Goal: Task Accomplishment & Management: Manage account settings

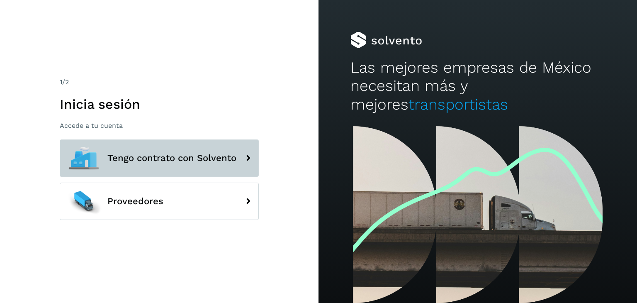
click at [133, 158] on span "Tengo contrato con Solvento" at bounding box center [171, 158] width 129 height 10
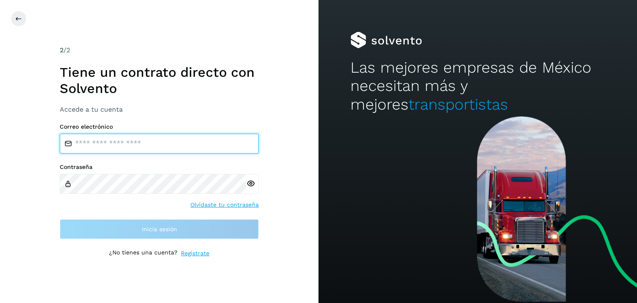
type input "**********"
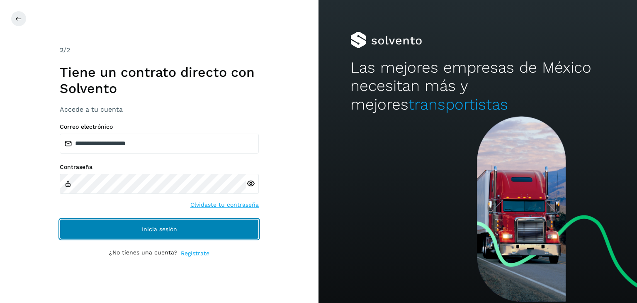
click at [114, 226] on button "Inicia sesión" at bounding box center [159, 229] width 199 height 20
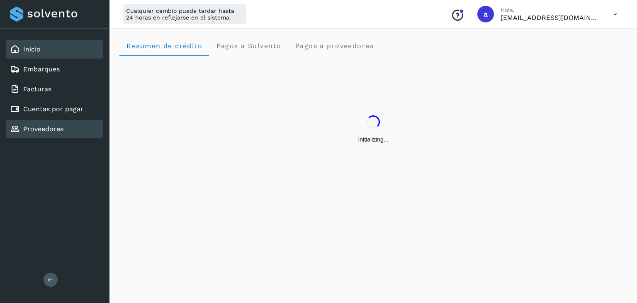
click at [48, 130] on link "Proveedores" at bounding box center [43, 129] width 40 height 8
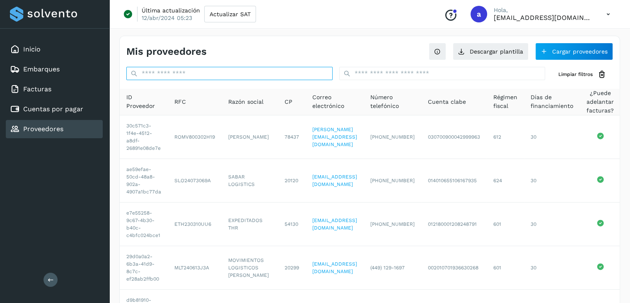
click at [216, 79] on input "text" at bounding box center [229, 73] width 206 height 13
paste input "**********"
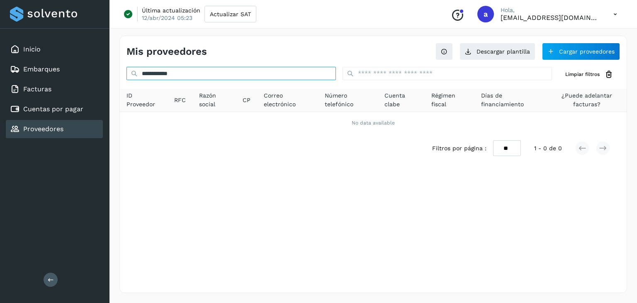
type input "**********"
drag, startPoint x: 276, startPoint y: 77, endPoint x: 65, endPoint y: 65, distance: 211.4
click at [65, 65] on div "**********" at bounding box center [318, 151] width 637 height 303
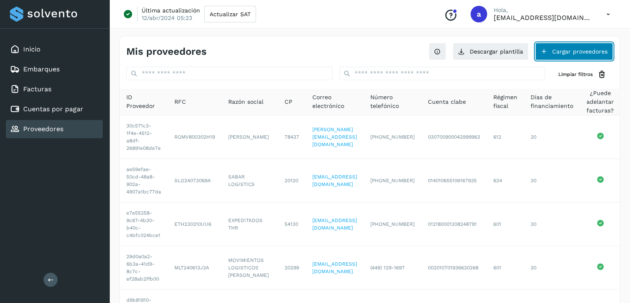
click at [572, 52] on button "Cargar proveedores" at bounding box center [575, 51] width 78 height 17
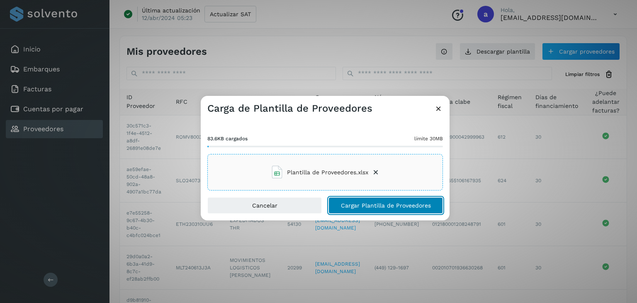
click at [367, 206] on span "Cargar Plantilla de Proveedores" at bounding box center [386, 205] width 90 height 6
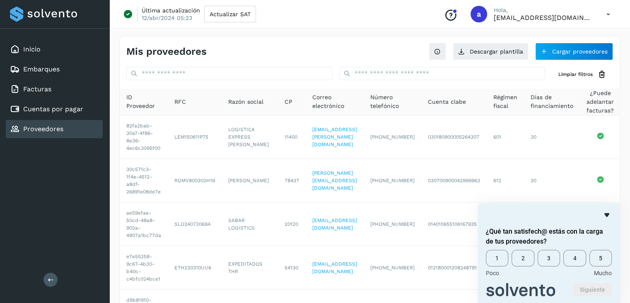
click at [605, 213] on icon "Ocultar encuesta" at bounding box center [607, 215] width 5 height 4
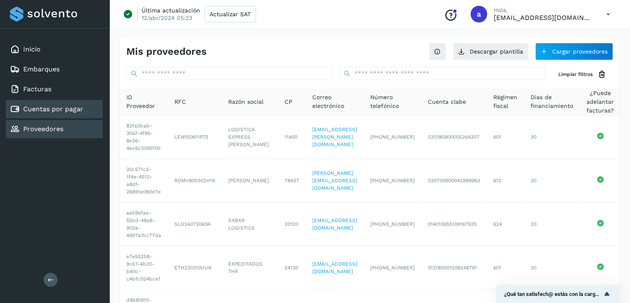
click at [66, 111] on link "Cuentas por pagar" at bounding box center [53, 109] width 60 height 8
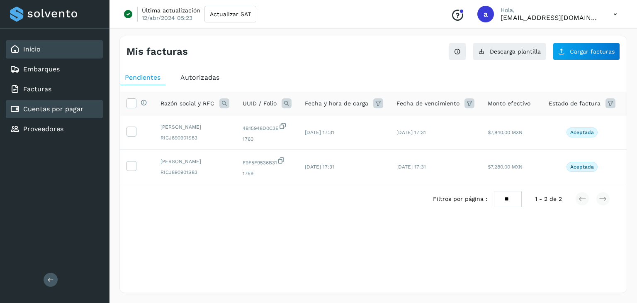
click at [26, 48] on link "Inicio" at bounding box center [31, 49] width 17 height 8
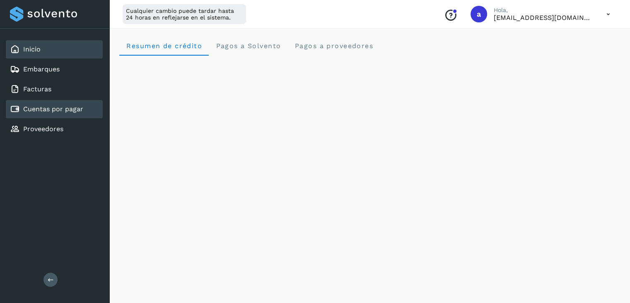
click at [56, 107] on link "Cuentas por pagar" at bounding box center [53, 109] width 60 height 8
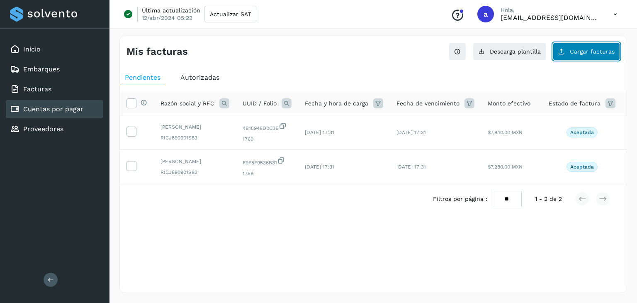
click at [583, 51] on span "Cargar facturas" at bounding box center [592, 51] width 45 height 6
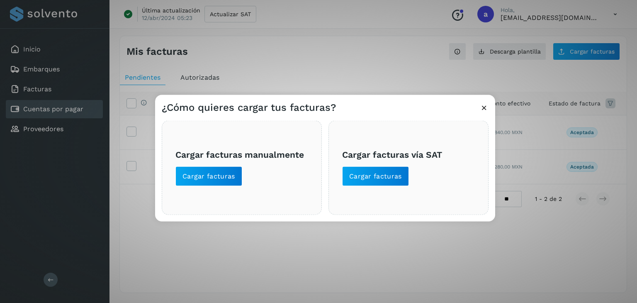
click at [402, 107] on div "¿Cómo quieres cargar tus facturas?" at bounding box center [325, 104] width 340 height 19
click at [202, 174] on span "Cargar facturas" at bounding box center [208, 176] width 53 height 9
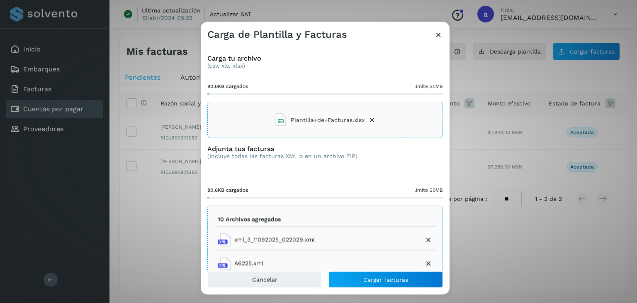
scroll to position [71, 0]
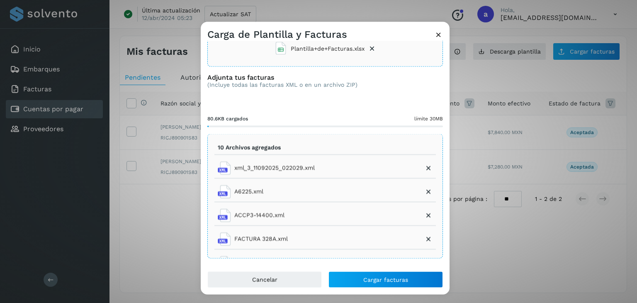
click at [429, 175] on div "10 Archivos agregados xml_3_11092025_022029.xml A6225.xml ACCP3-14400.xml FACTU…" at bounding box center [324, 196] width 235 height 124
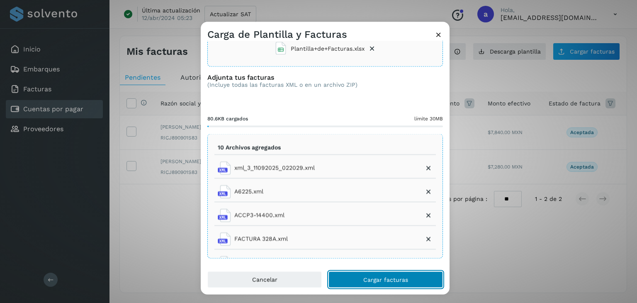
click at [388, 281] on span "Cargar facturas" at bounding box center [385, 279] width 45 height 6
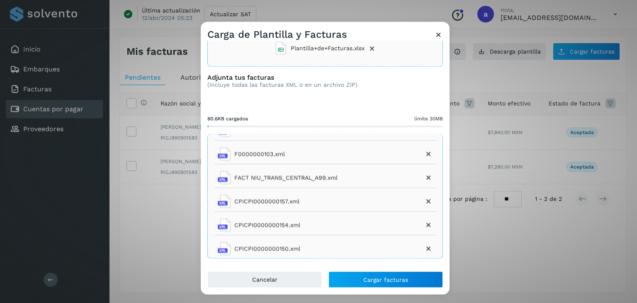
scroll to position [0, 0]
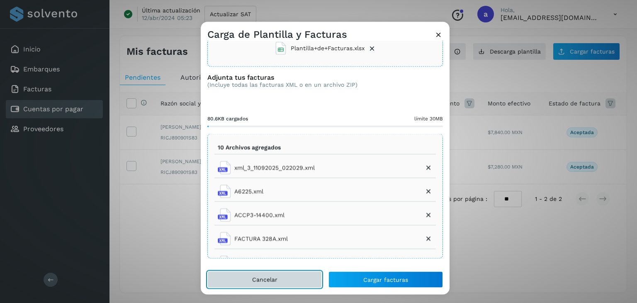
click at [267, 281] on span "Cancelar" at bounding box center [264, 279] width 25 height 6
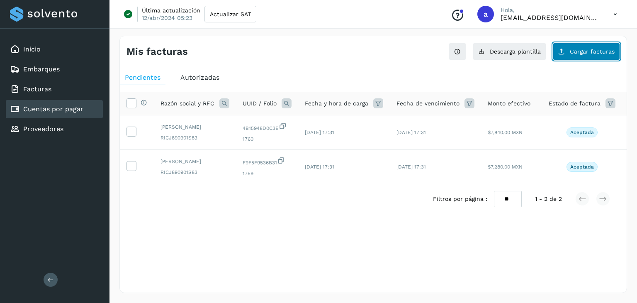
click at [584, 50] on span "Cargar facturas" at bounding box center [592, 51] width 45 height 6
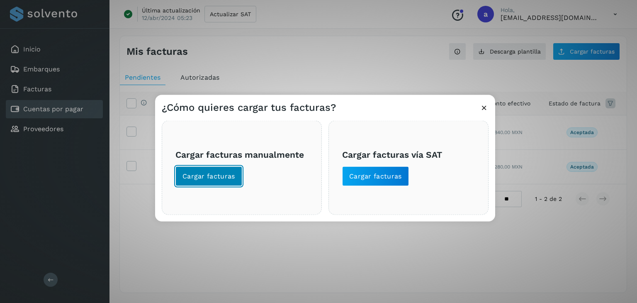
click at [213, 178] on span "Cargar facturas" at bounding box center [208, 176] width 53 height 9
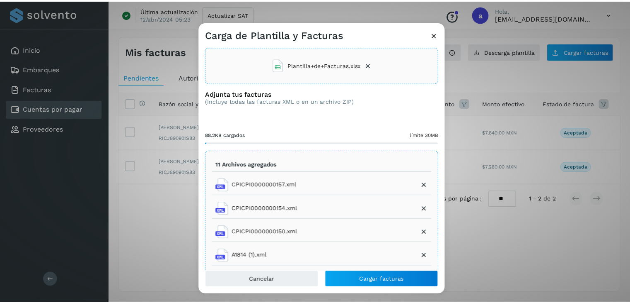
scroll to position [71, 0]
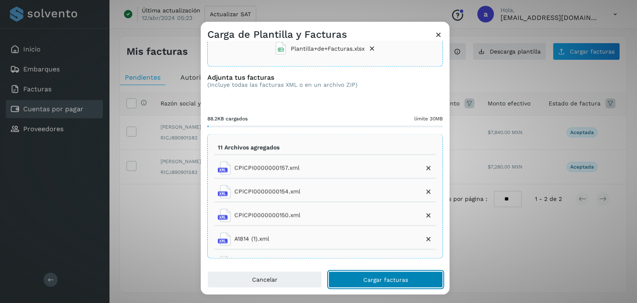
click at [395, 275] on button "Cargar facturas" at bounding box center [385, 279] width 114 height 17
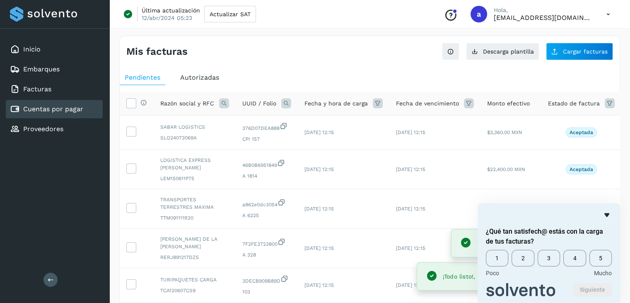
click at [608, 215] on icon "Ocultar encuesta" at bounding box center [607, 215] width 5 height 4
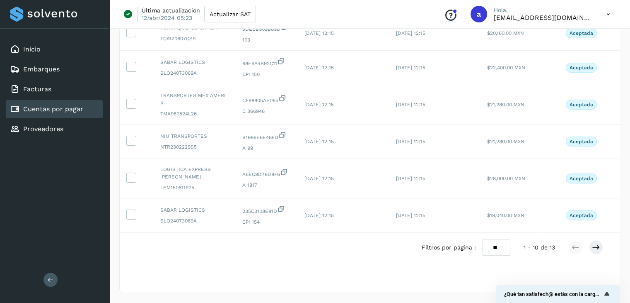
scroll to position [257, 0]
click at [498, 245] on select "** ** **" at bounding box center [497, 247] width 28 height 16
select select "**"
click at [483, 239] on select "** ** **" at bounding box center [497, 247] width 28 height 16
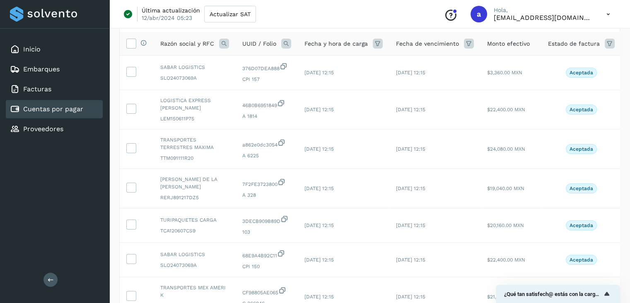
scroll to position [37, 0]
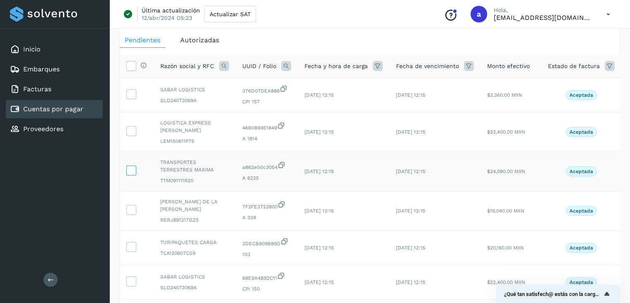
click at [133, 95] on icon at bounding box center [131, 93] width 9 height 9
click at [133, 135] on span at bounding box center [131, 133] width 9 height 6
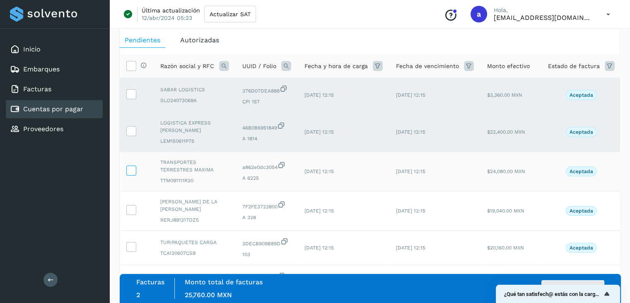
click at [131, 170] on icon at bounding box center [131, 169] width 9 height 9
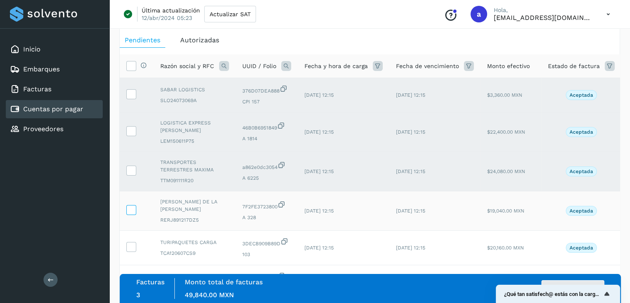
click at [131, 213] on label at bounding box center [131, 210] width 10 height 10
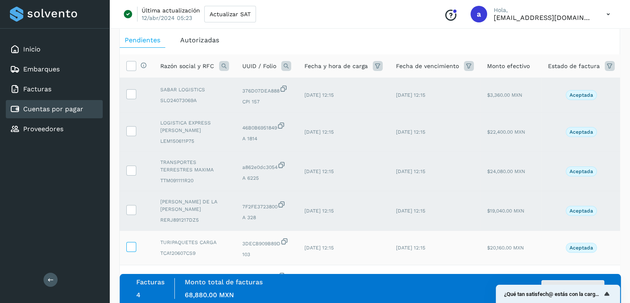
click at [132, 246] on icon at bounding box center [131, 246] width 9 height 9
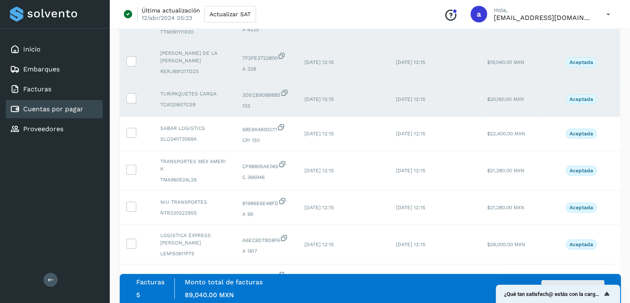
scroll to position [191, 0]
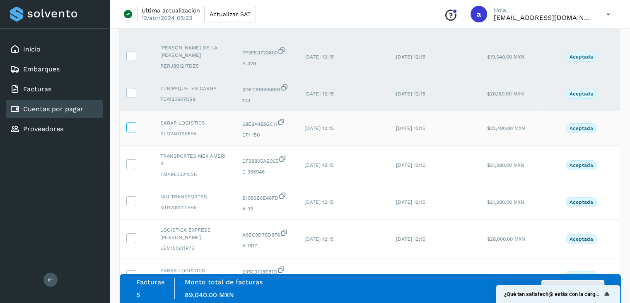
click at [131, 128] on icon at bounding box center [131, 126] width 9 height 9
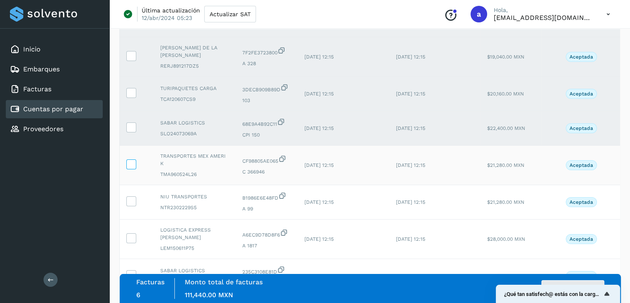
click at [130, 163] on icon at bounding box center [131, 163] width 9 height 9
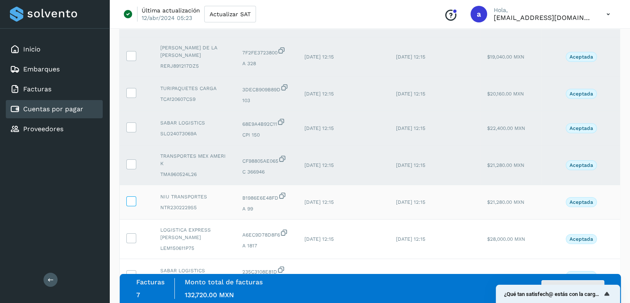
click at [134, 201] on icon at bounding box center [131, 200] width 9 height 9
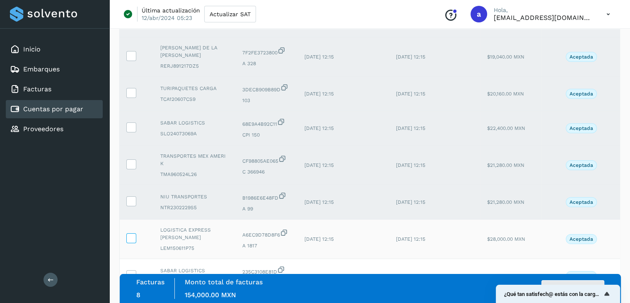
click at [131, 239] on icon at bounding box center [131, 237] width 9 height 9
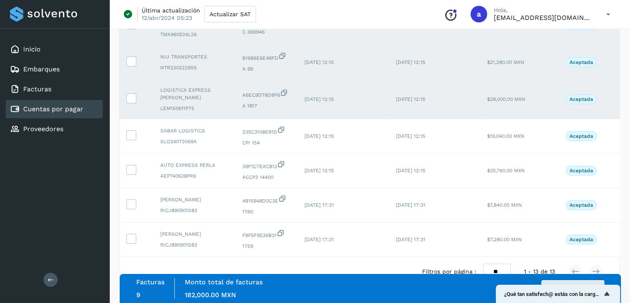
scroll to position [332, 0]
click at [133, 135] on icon at bounding box center [131, 133] width 9 height 9
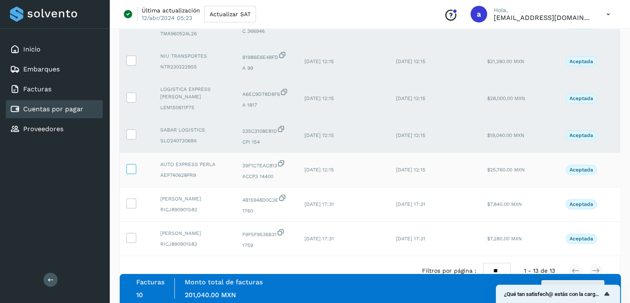
click at [135, 171] on icon at bounding box center [131, 168] width 9 height 9
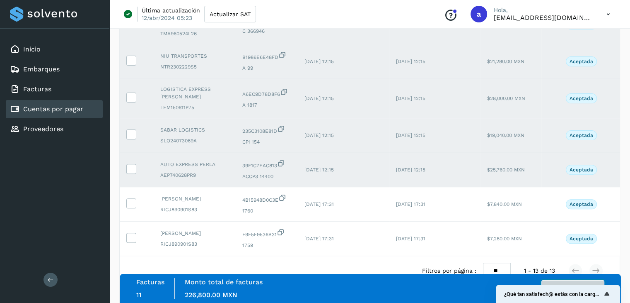
click at [581, 283] on button "Autorizar facturas" at bounding box center [573, 288] width 63 height 17
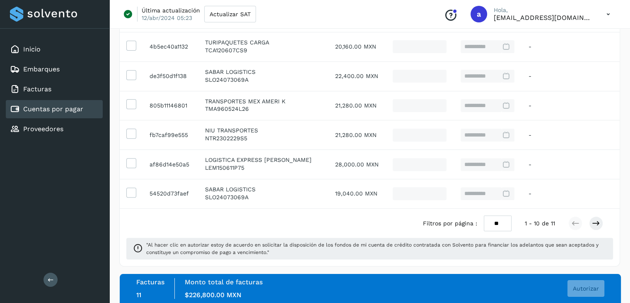
scroll to position [73, 0]
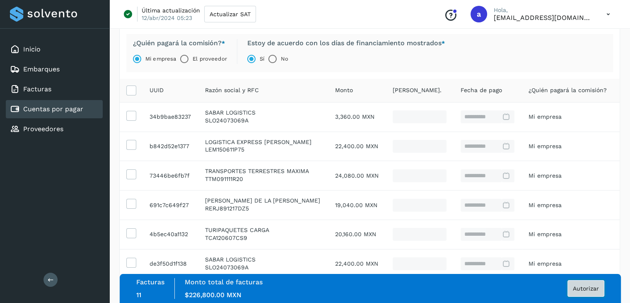
click at [597, 288] on span "Autorizar" at bounding box center [586, 288] width 26 height 6
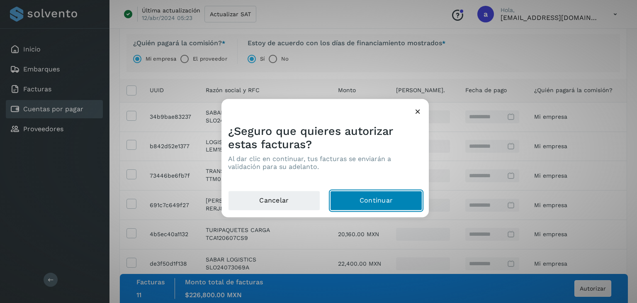
click at [356, 199] on button "Continuar" at bounding box center [376, 201] width 92 height 20
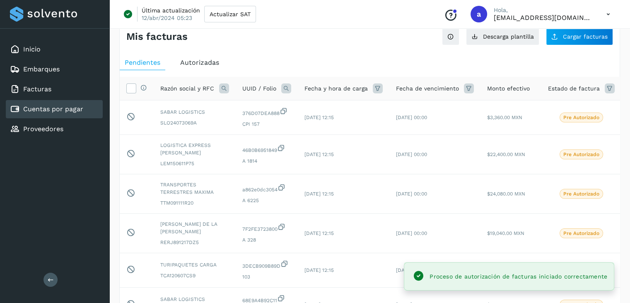
scroll to position [14, 0]
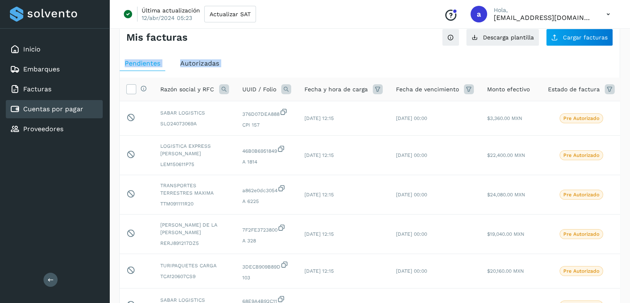
drag, startPoint x: 630, startPoint y: 88, endPoint x: 627, endPoint y: 48, distance: 39.5
click at [627, 48] on div "Mis facturas Ver instrucciones para cargar Facturas Descarga plantilla Cargar f…" at bounding box center [369, 276] width 521 height 529
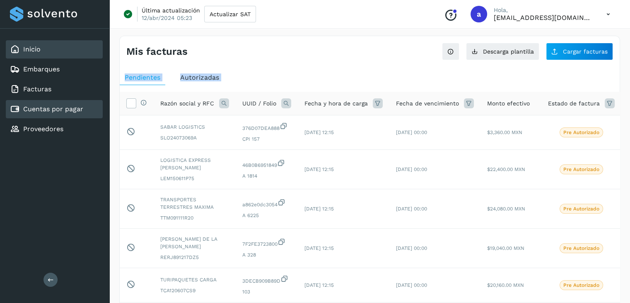
click at [37, 46] on link "Inicio" at bounding box center [31, 49] width 17 height 8
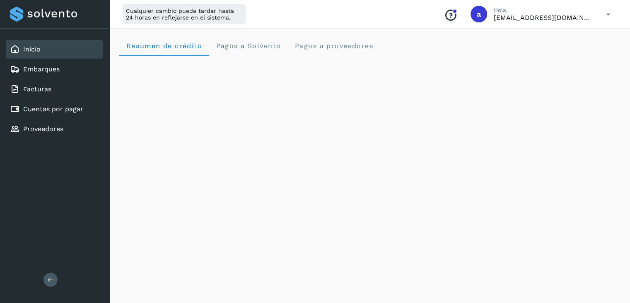
click at [608, 13] on icon at bounding box center [608, 14] width 17 height 17
click at [560, 52] on div "Cerrar sesión" at bounding box center [567, 54] width 99 height 16
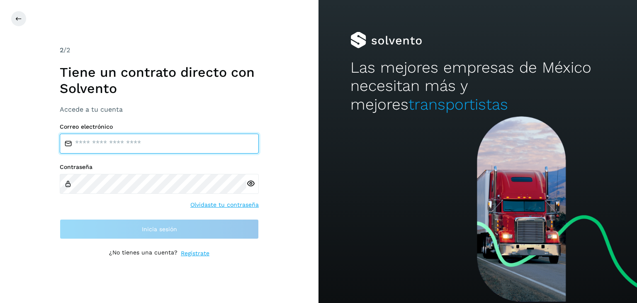
type input "**********"
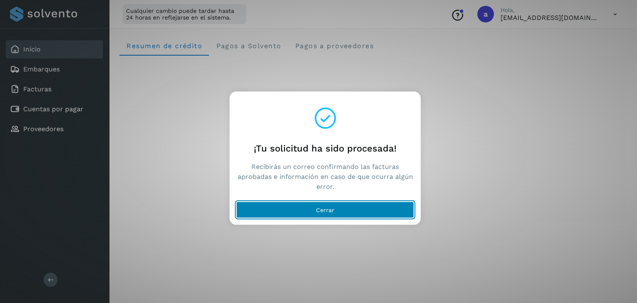
click at [324, 213] on button "Cerrar" at bounding box center [325, 209] width 178 height 17
click at [292, 211] on button "Cerrar" at bounding box center [325, 209] width 178 height 17
